Goal: Information Seeking & Learning: Understand process/instructions

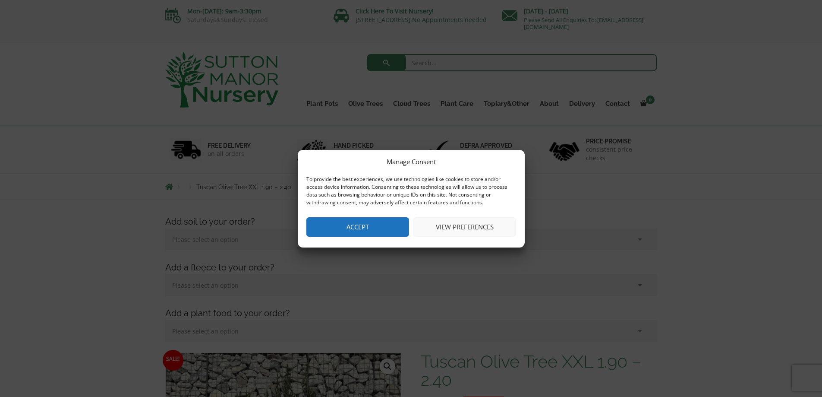
click at [368, 215] on div "Manage Consent To provide the best experiences, we use technologies like cookie…" at bounding box center [411, 199] width 227 height 98
click at [361, 232] on button "Accept" at bounding box center [357, 226] width 103 height 19
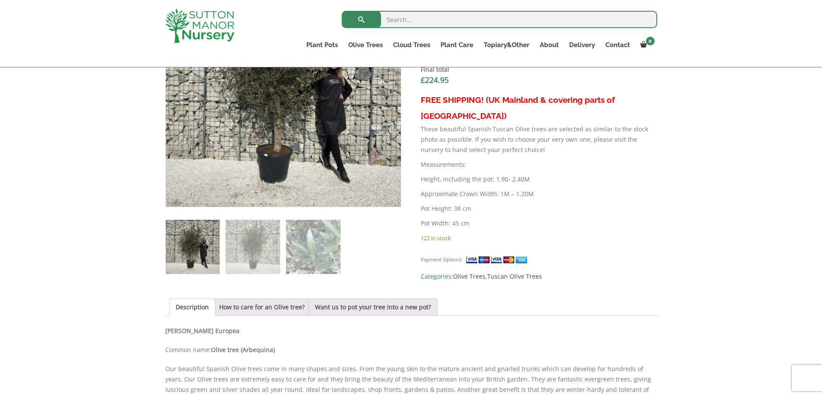
scroll to position [388, 0]
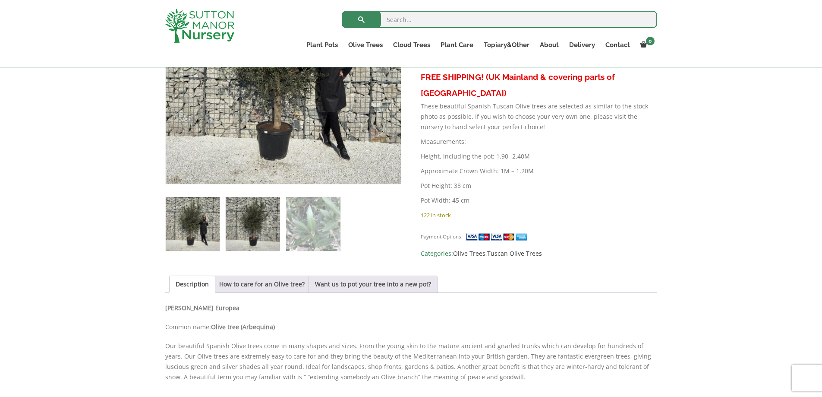
click at [257, 225] on img at bounding box center [253, 224] width 54 height 54
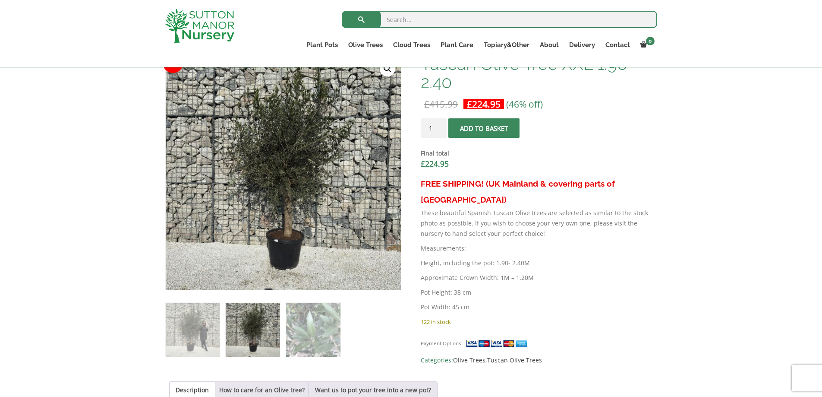
scroll to position [302, 0]
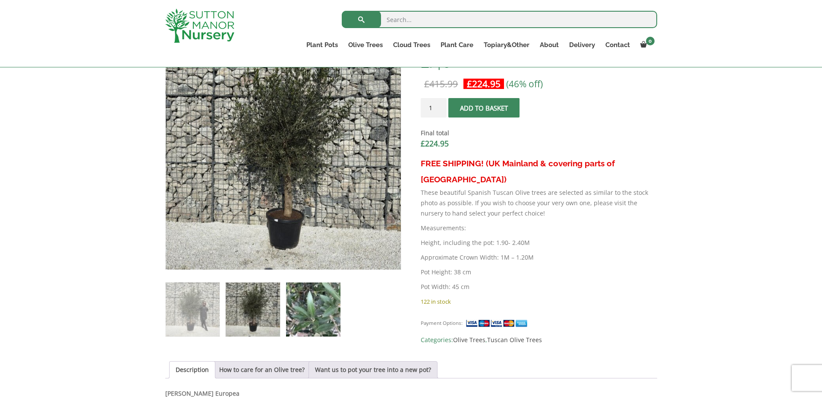
click at [307, 305] on img at bounding box center [313, 309] width 54 height 54
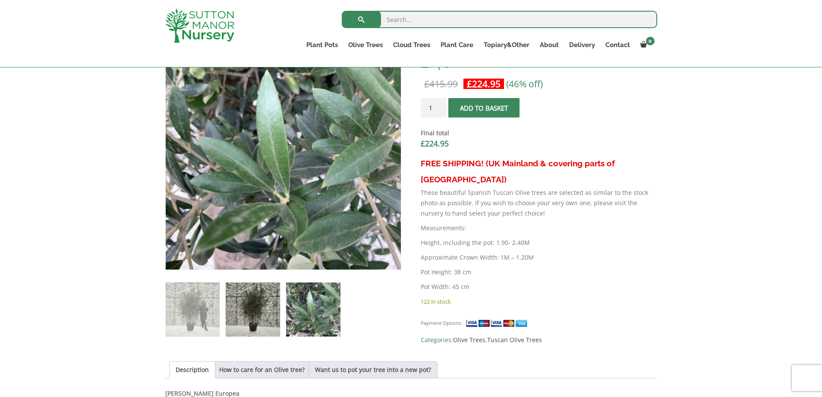
click at [259, 313] on img at bounding box center [253, 309] width 54 height 54
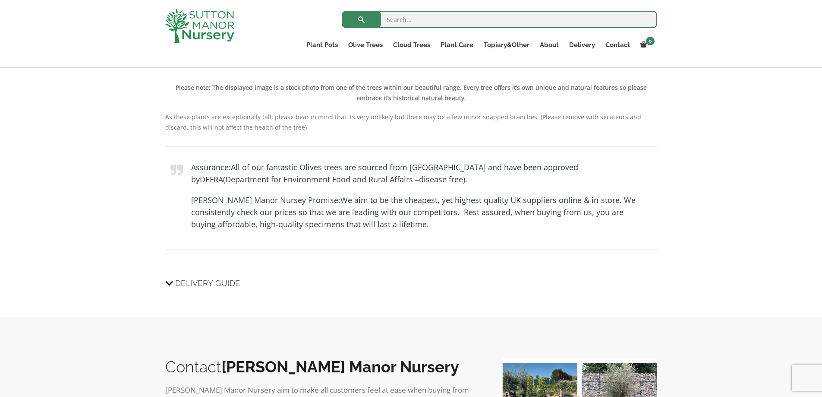
scroll to position [0, 0]
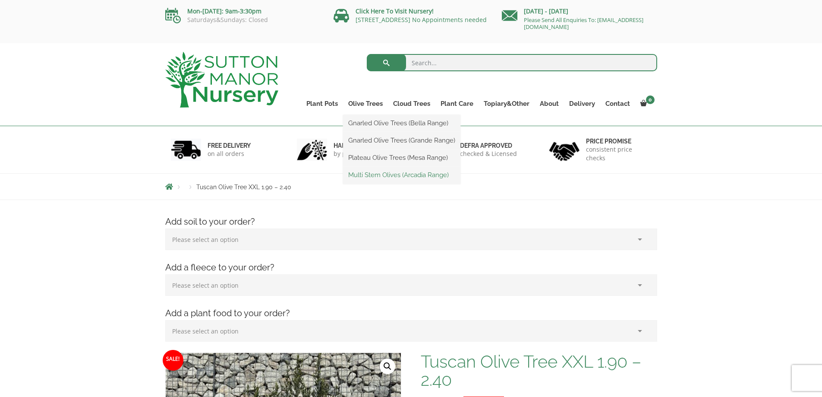
click at [364, 173] on link "Multi Stem Olives (Arcadia Range)" at bounding box center [401, 174] width 117 height 13
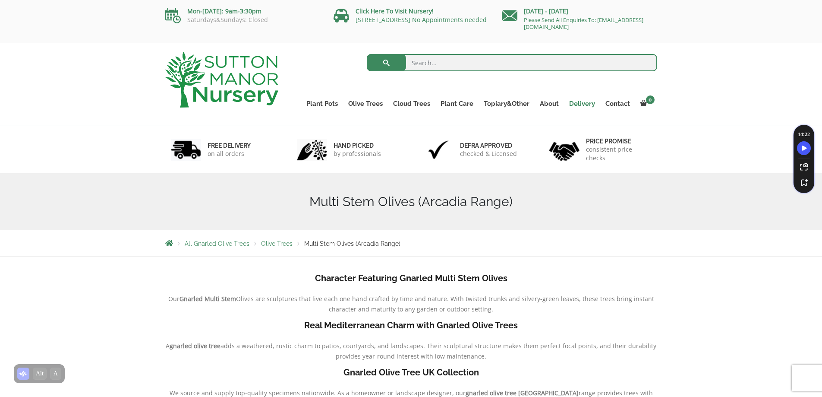
click at [577, 105] on link "Delivery" at bounding box center [582, 104] width 36 height 12
